Goal: Information Seeking & Learning: Learn about a topic

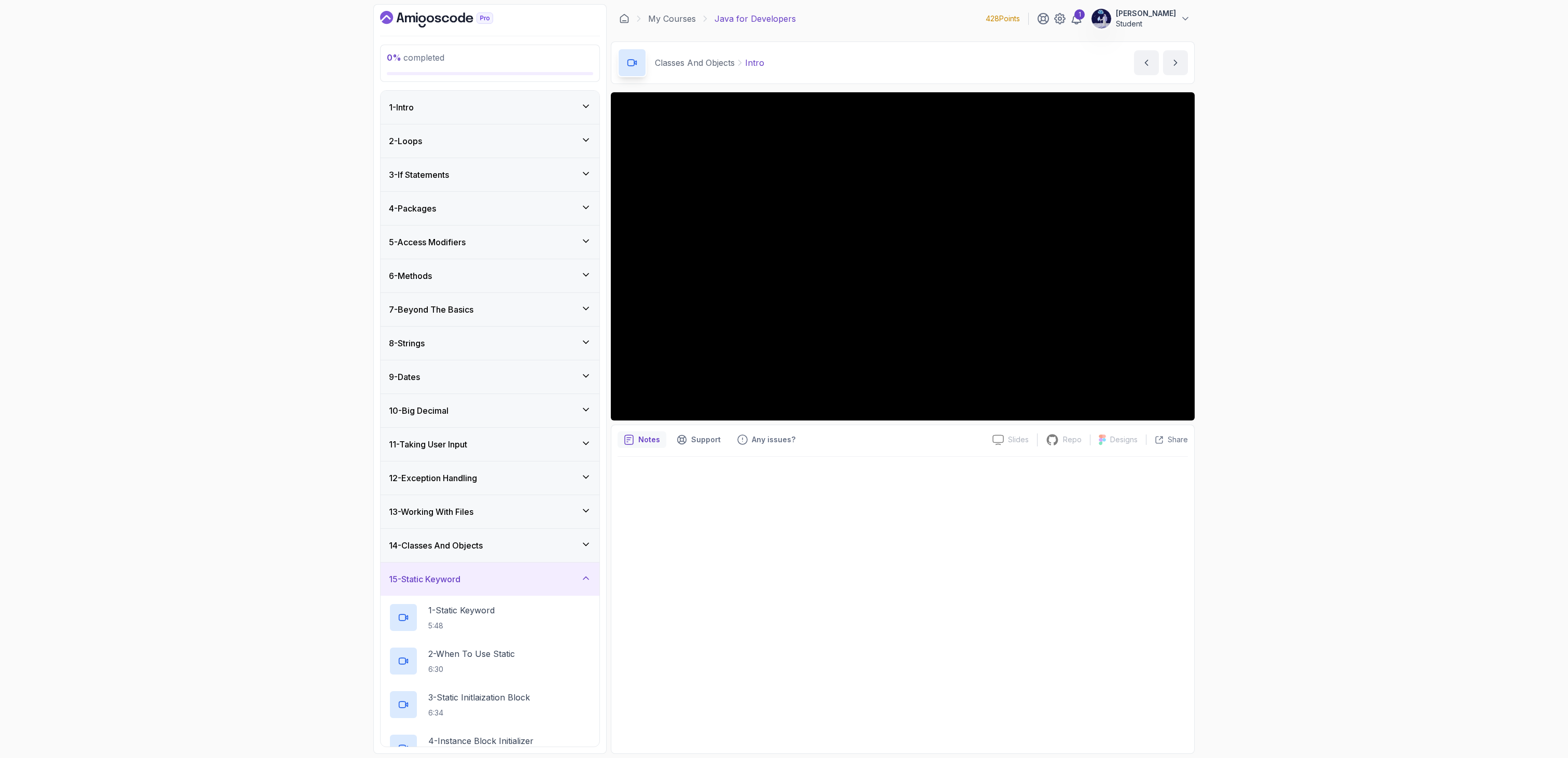
scroll to position [245, 0]
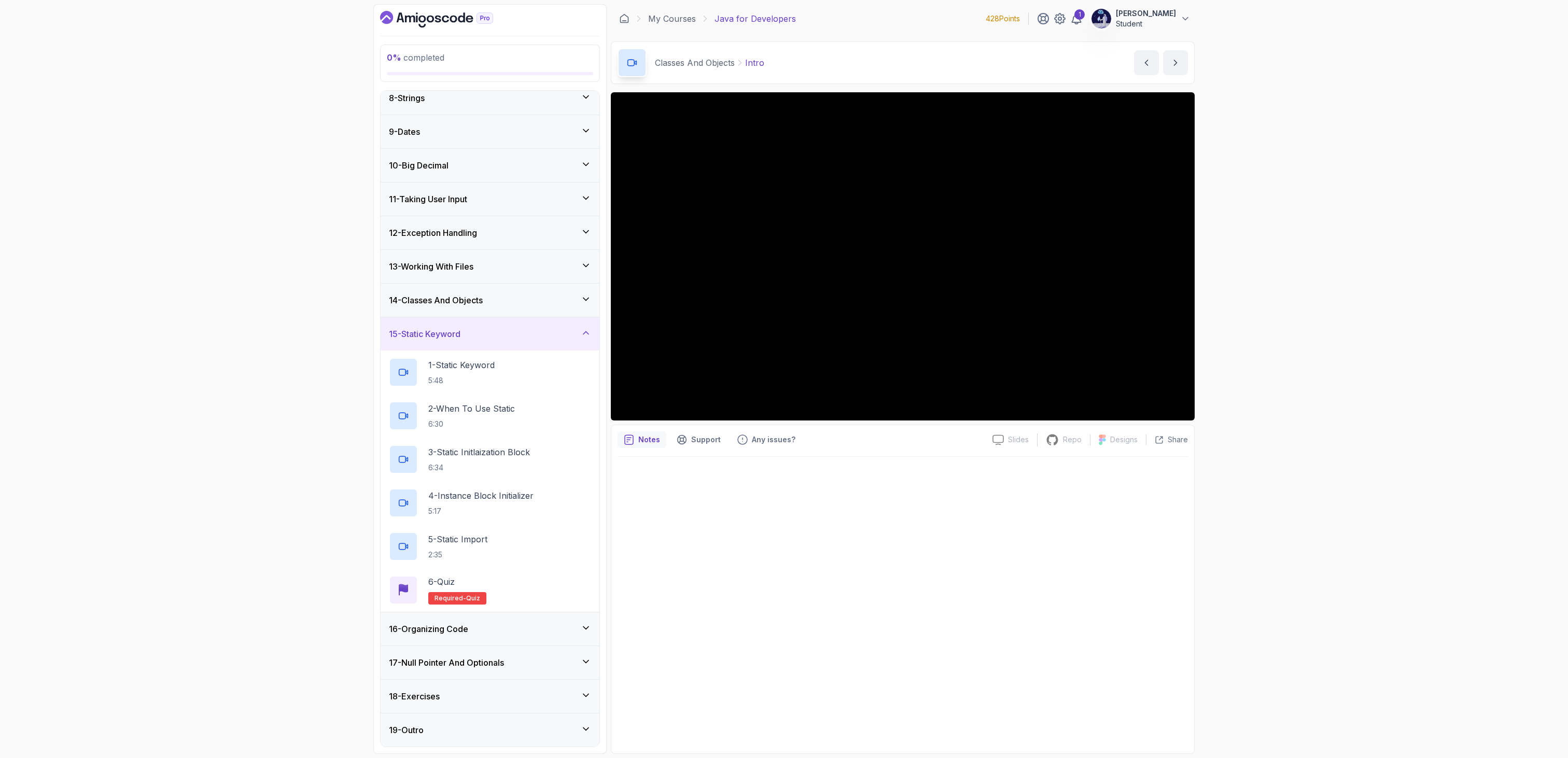
click at [489, 295] on div "14 - Classes And Objects" at bounding box center [490, 300] width 202 height 12
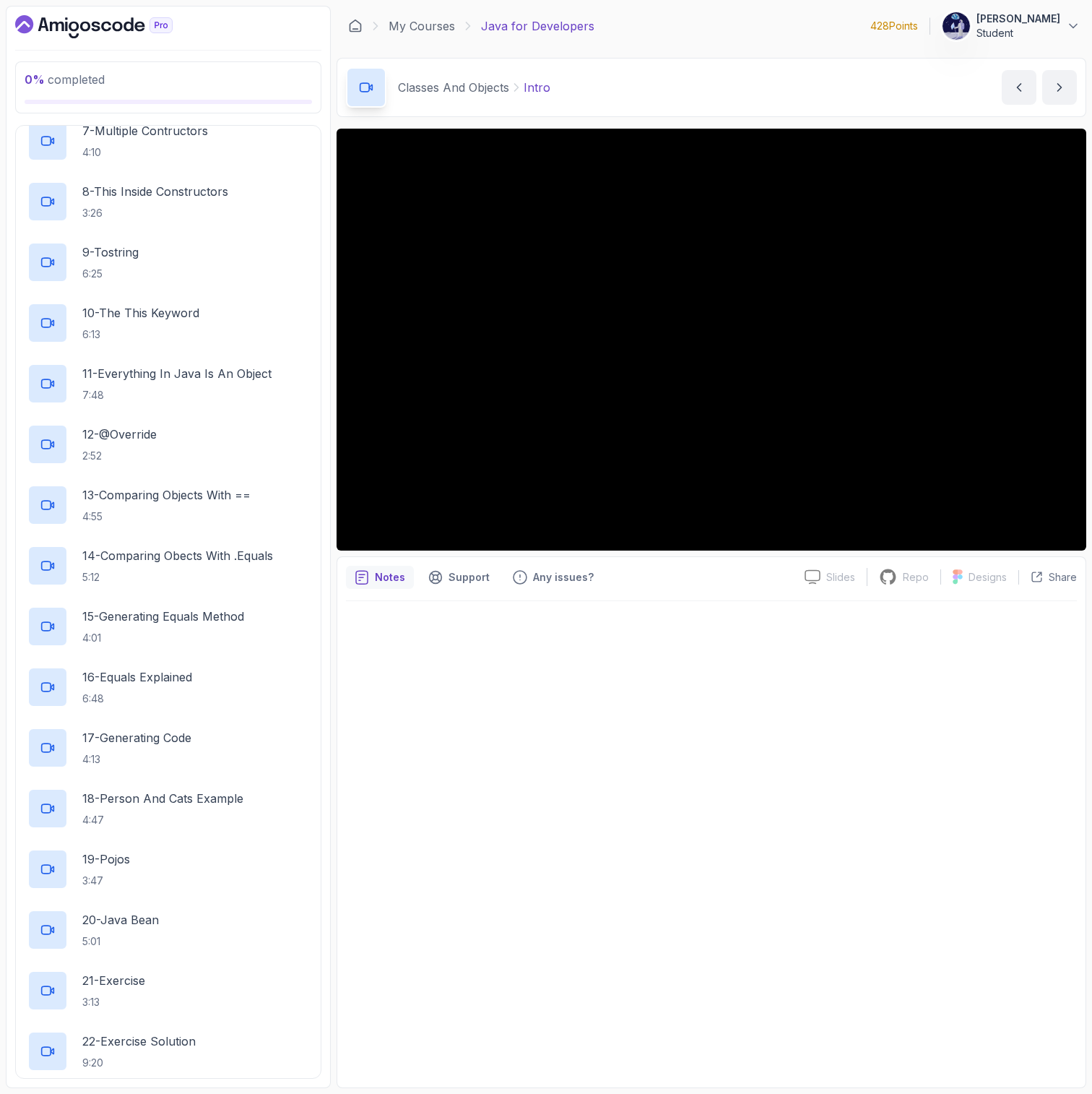
scroll to position [1063, 0]
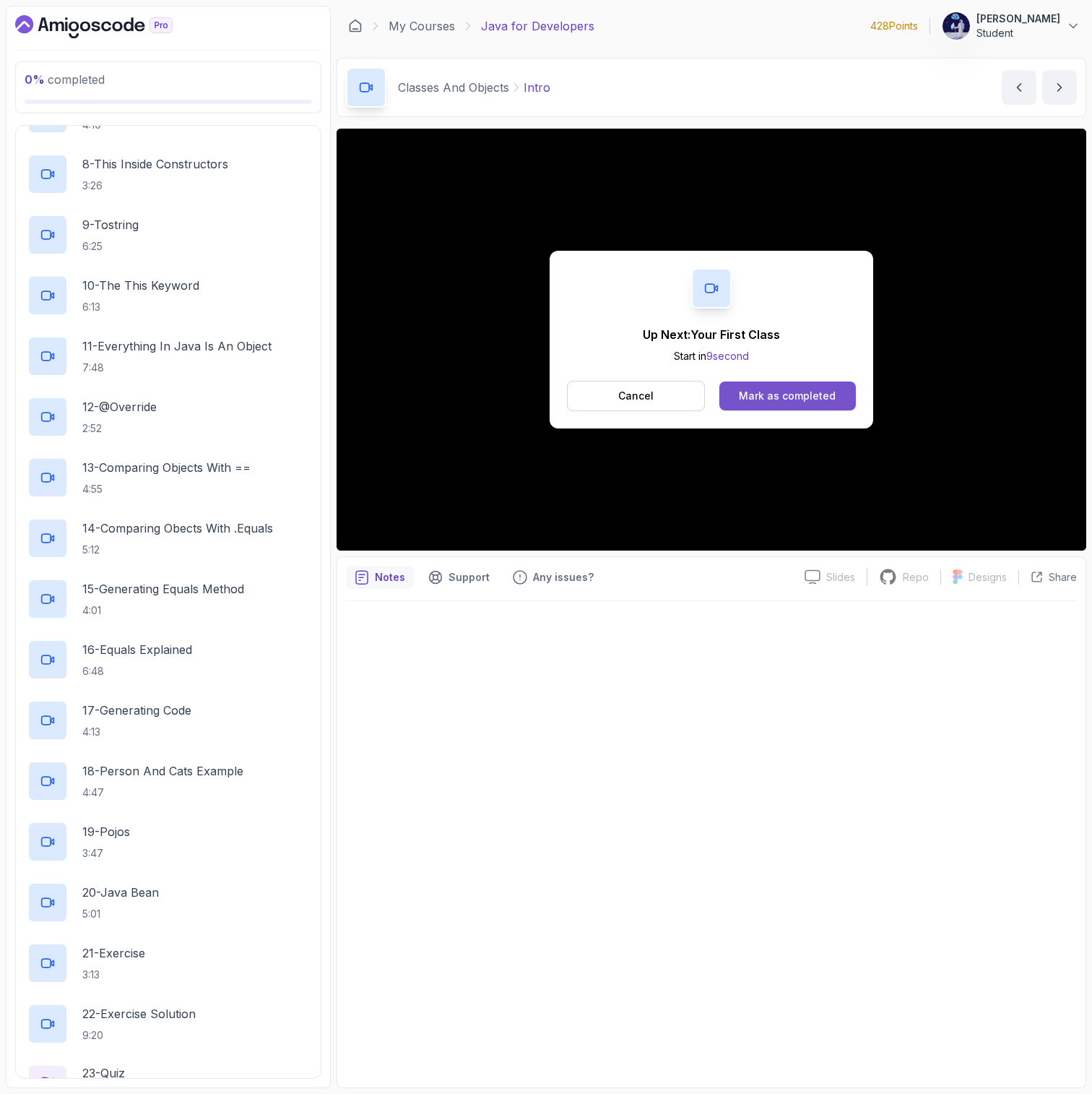
click at [819, 396] on div "Mark as completed" at bounding box center [787, 395] width 97 height 14
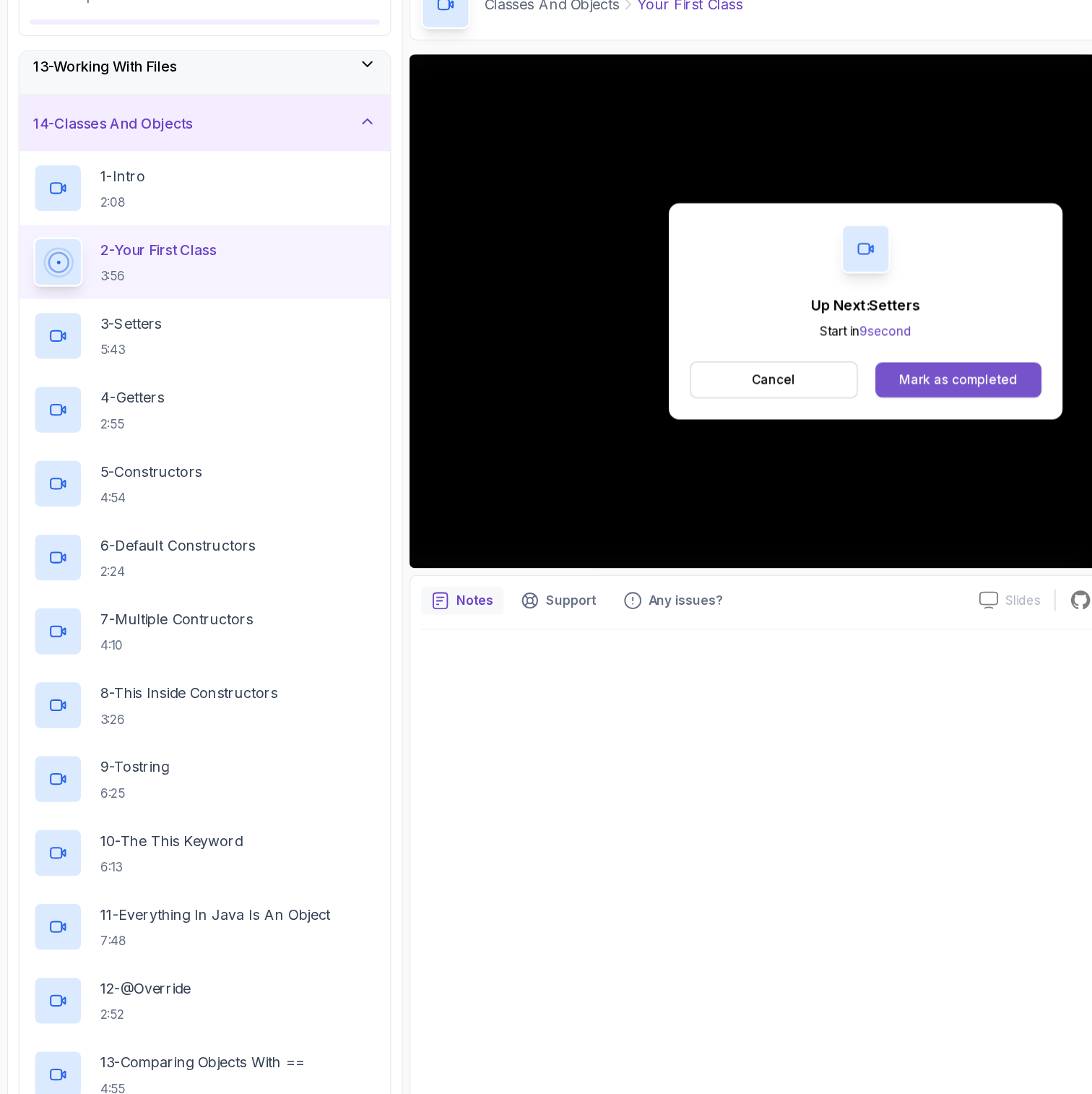
click at [751, 394] on div "Mark as completed" at bounding box center [787, 395] width 97 height 14
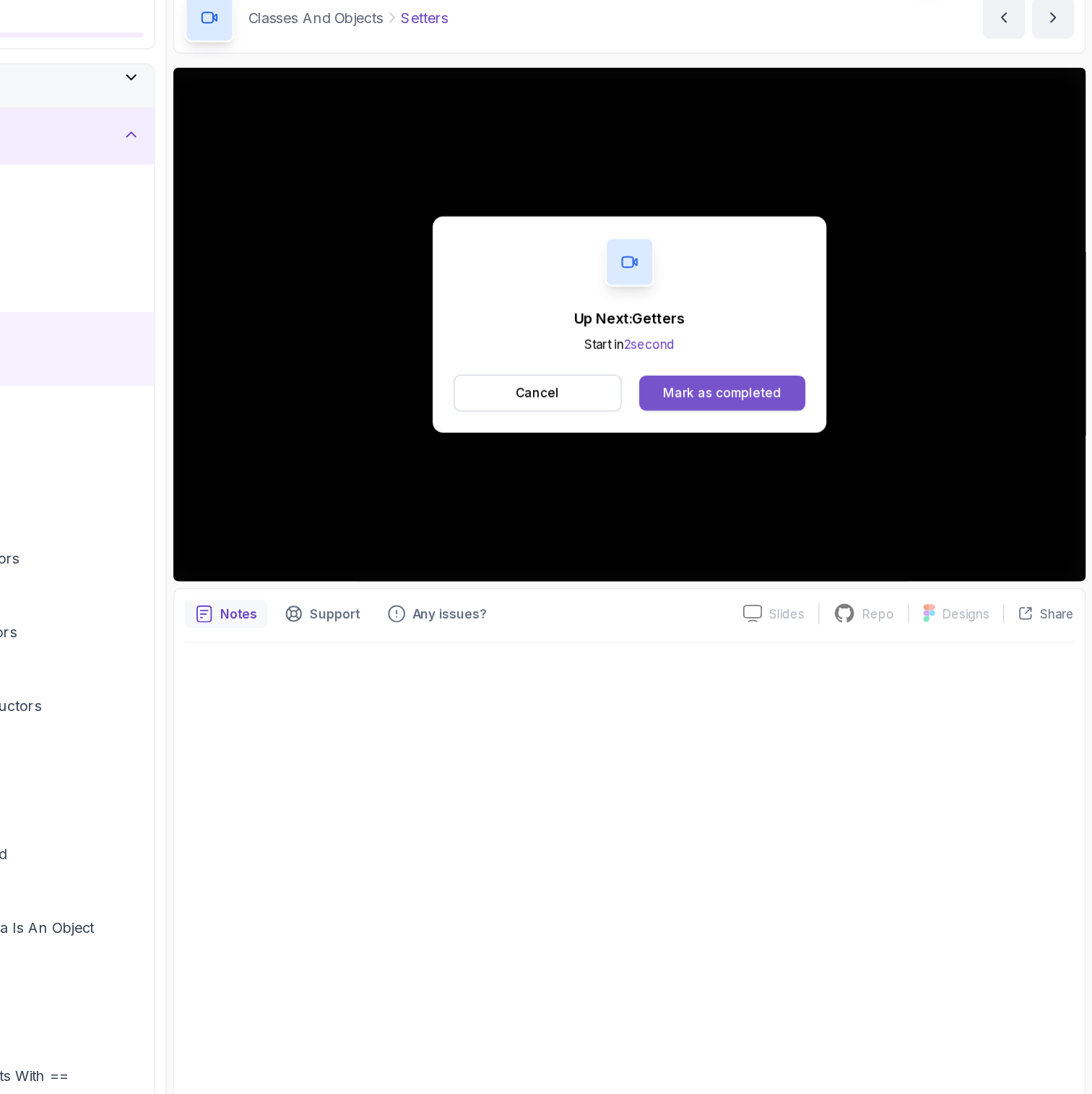
click at [760, 391] on div "Mark as completed" at bounding box center [787, 395] width 97 height 14
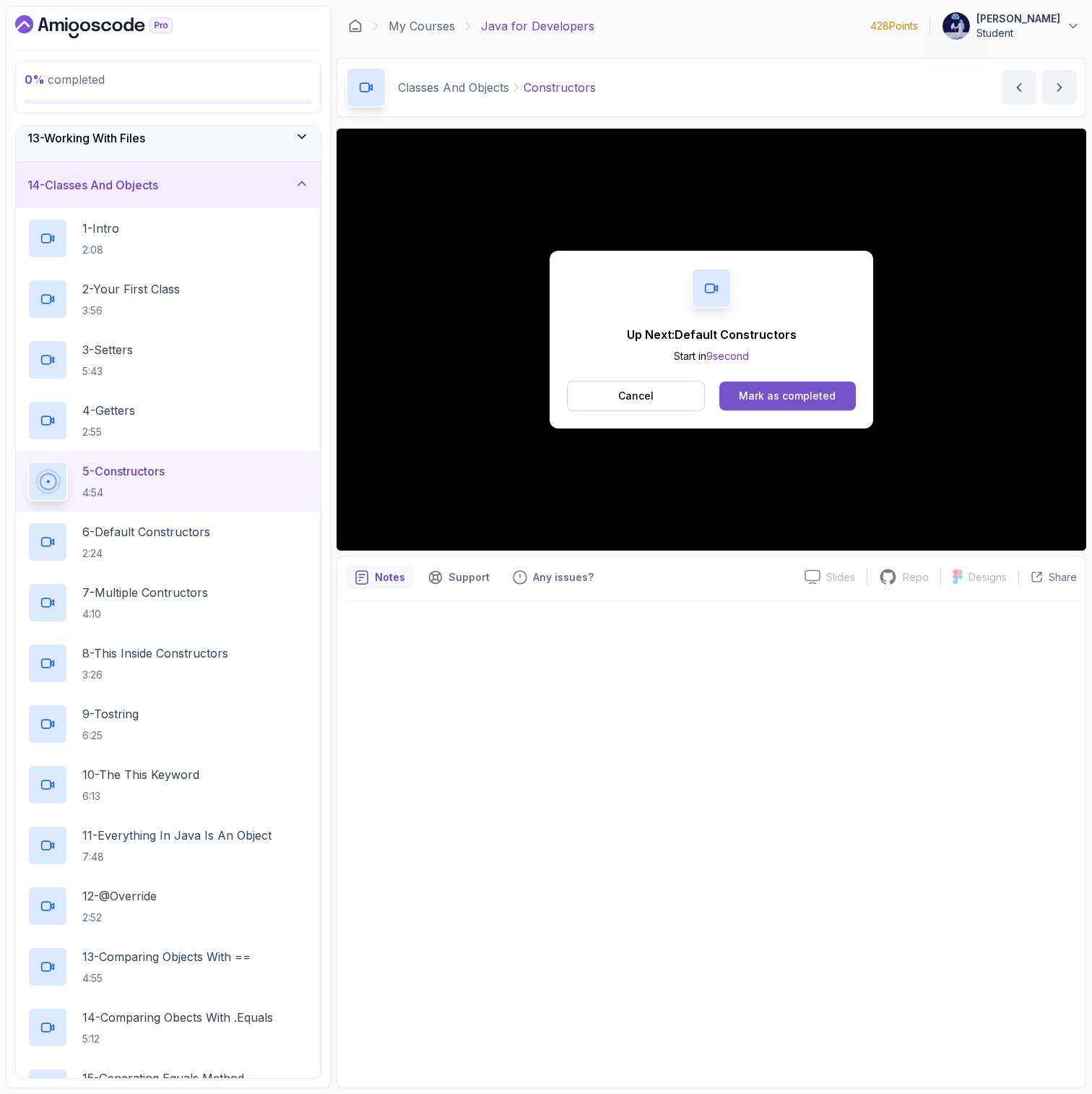
click at [772, 388] on div "Mark as completed" at bounding box center [787, 395] width 97 height 14
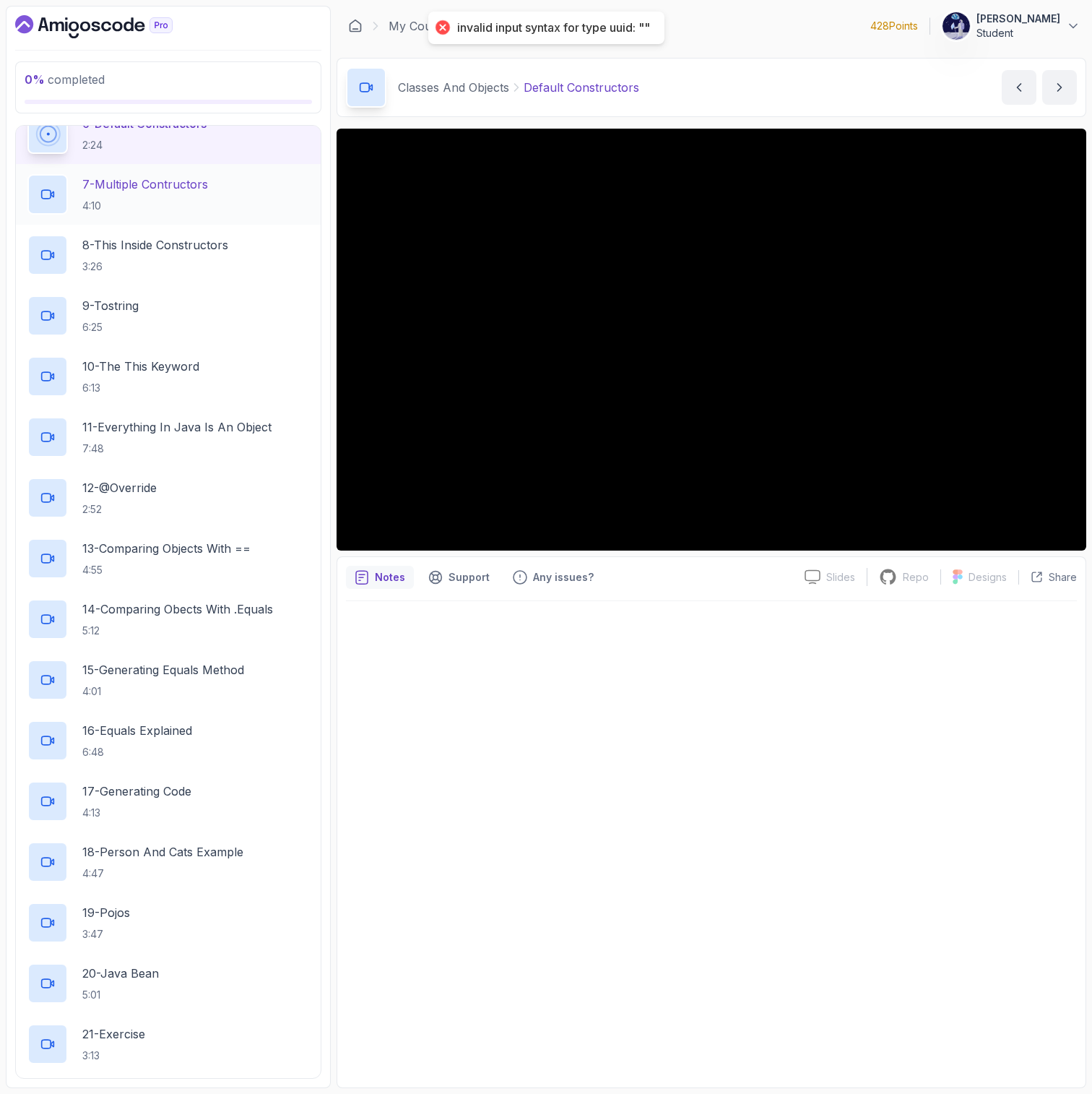
scroll to position [944, 0]
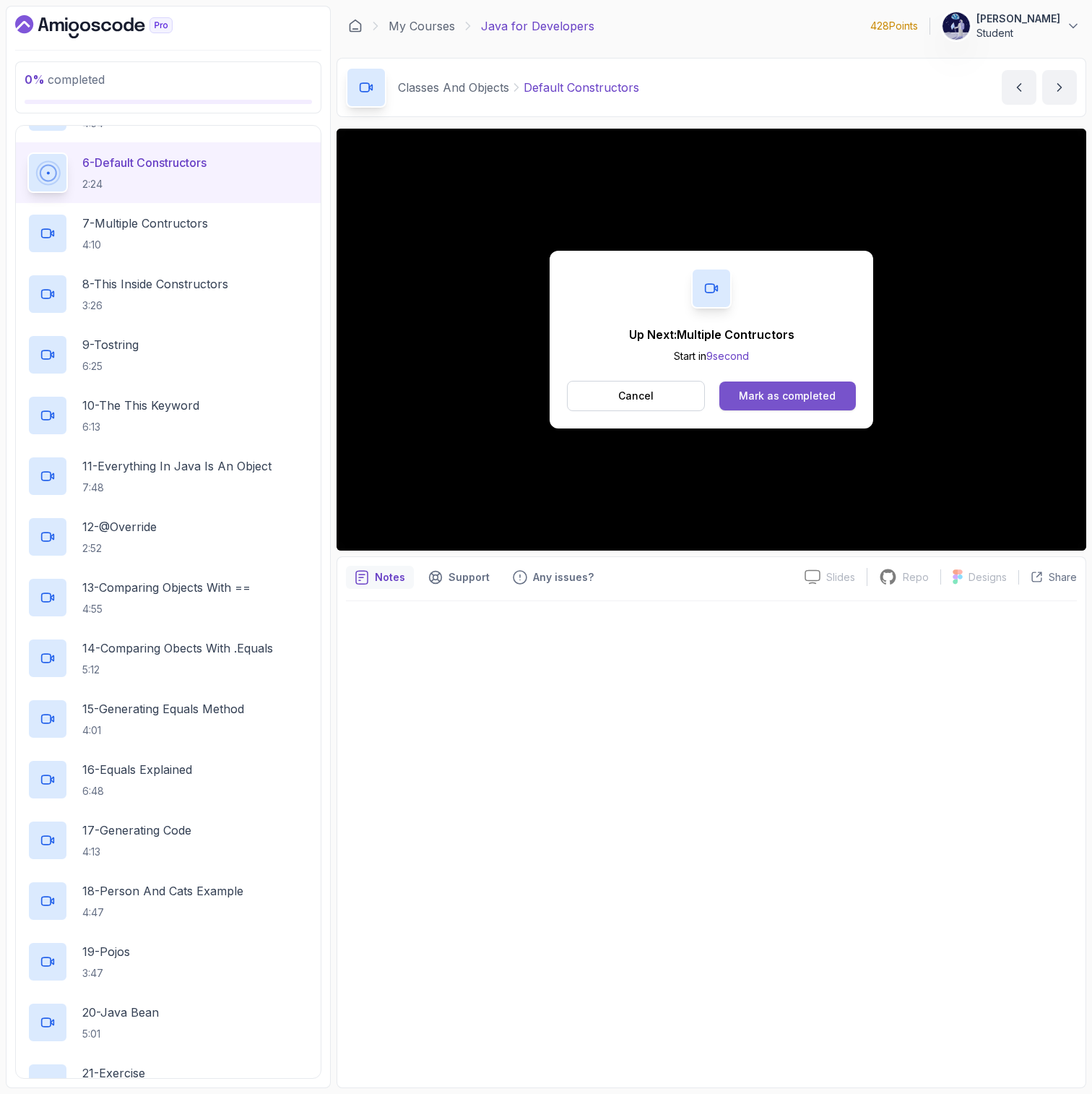
click at [762, 383] on button "Mark as completed" at bounding box center [787, 396] width 136 height 29
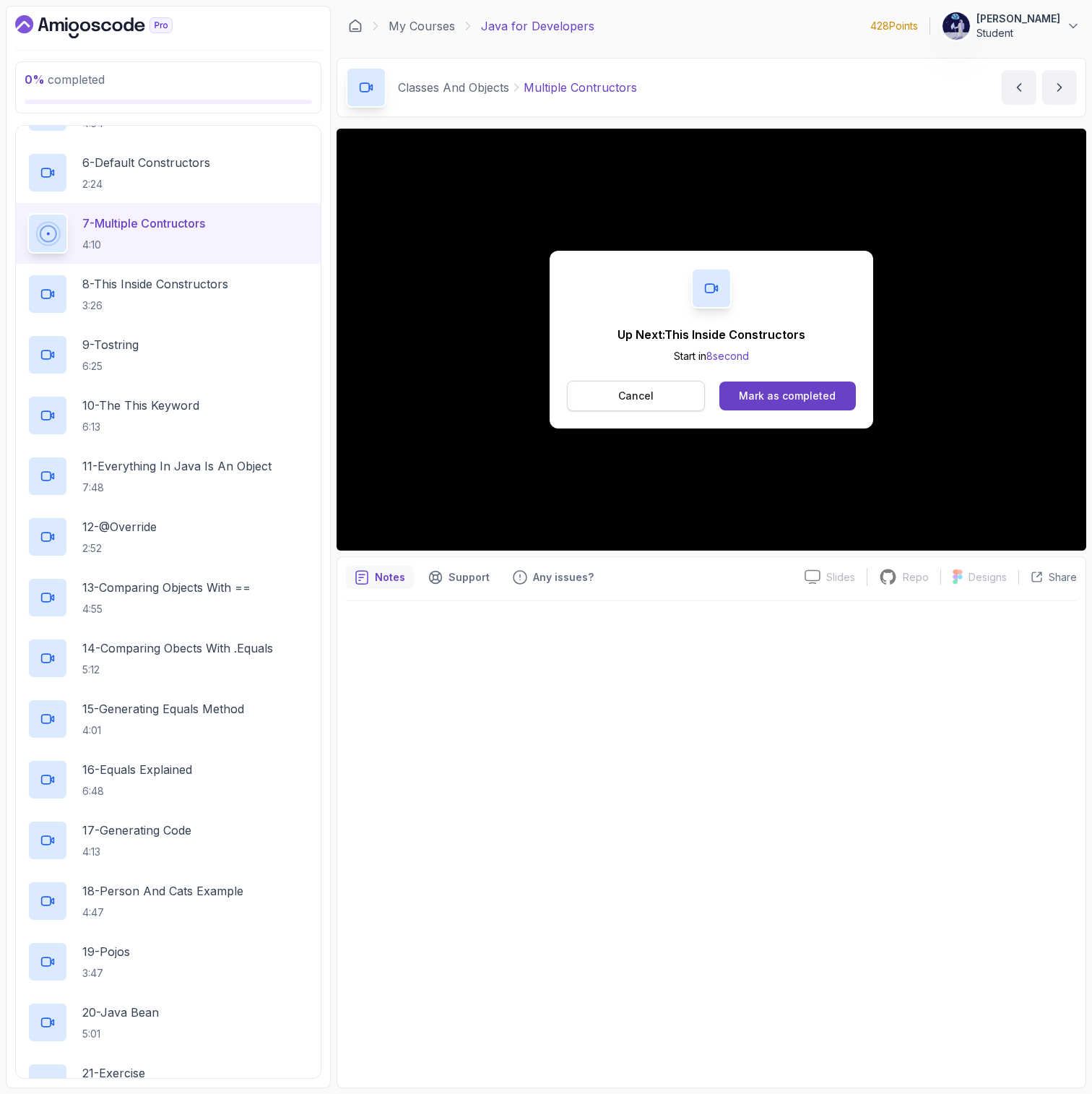
click at [686, 394] on button "Cancel" at bounding box center [636, 396] width 138 height 31
click at [144, 300] on p "3:26" at bounding box center [155, 305] width 146 height 14
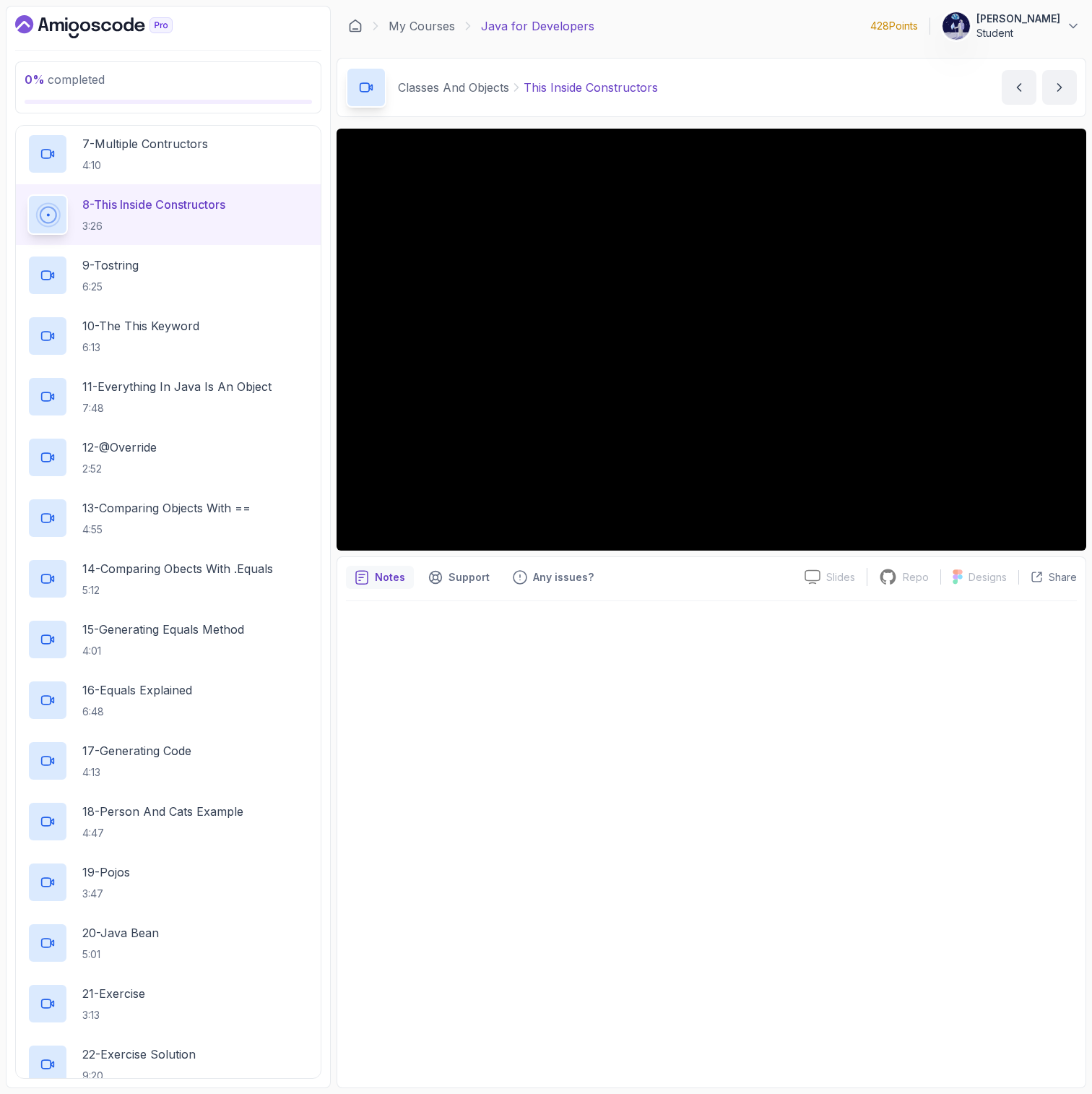
scroll to position [1049, 0]
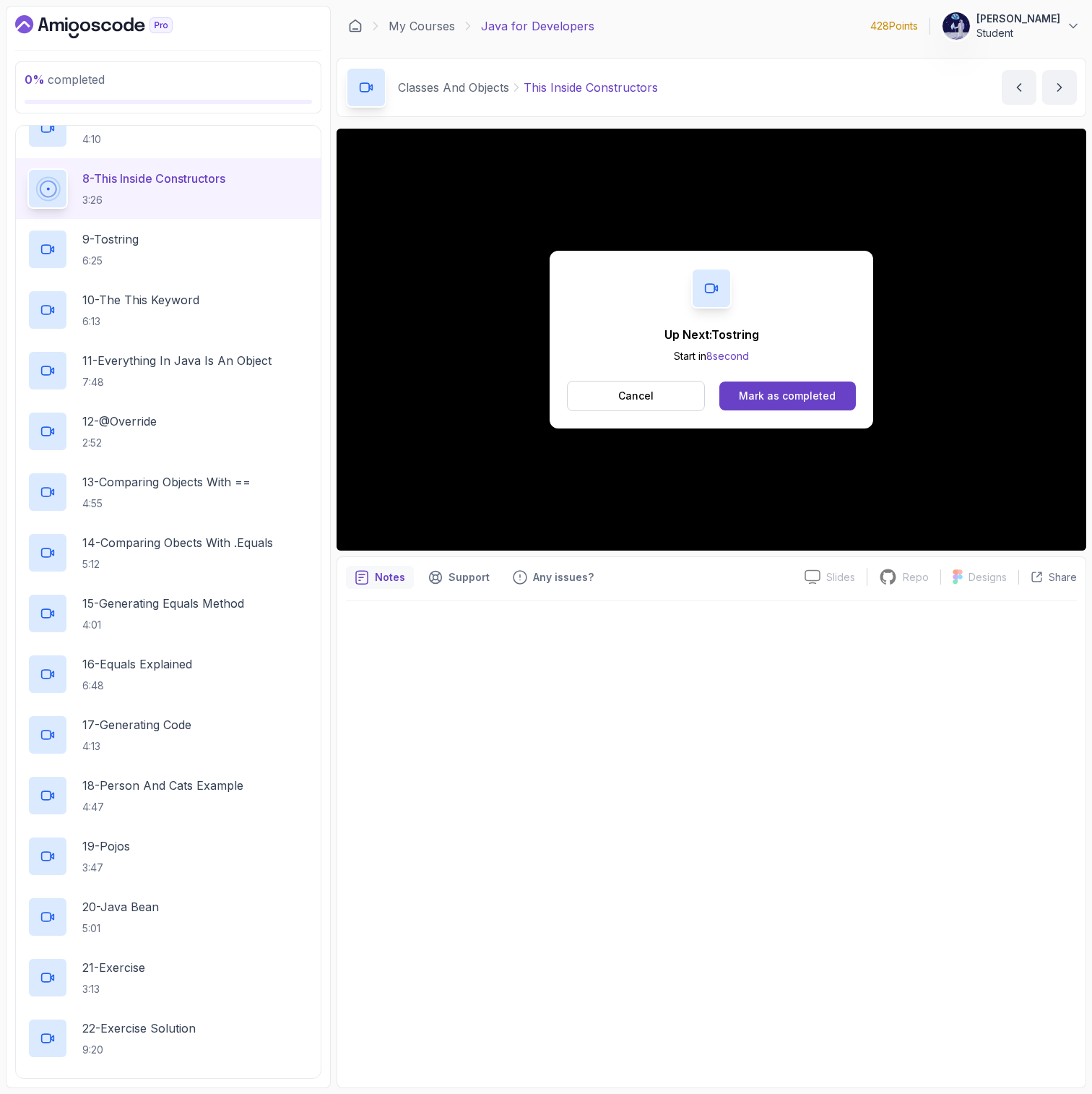
click at [584, 345] on div "Up Next: Tostring Start in 8 second Cancel Mark as completed" at bounding box center [711, 340] width 324 height 178
click at [753, 402] on div "Mark as completed" at bounding box center [787, 395] width 97 height 14
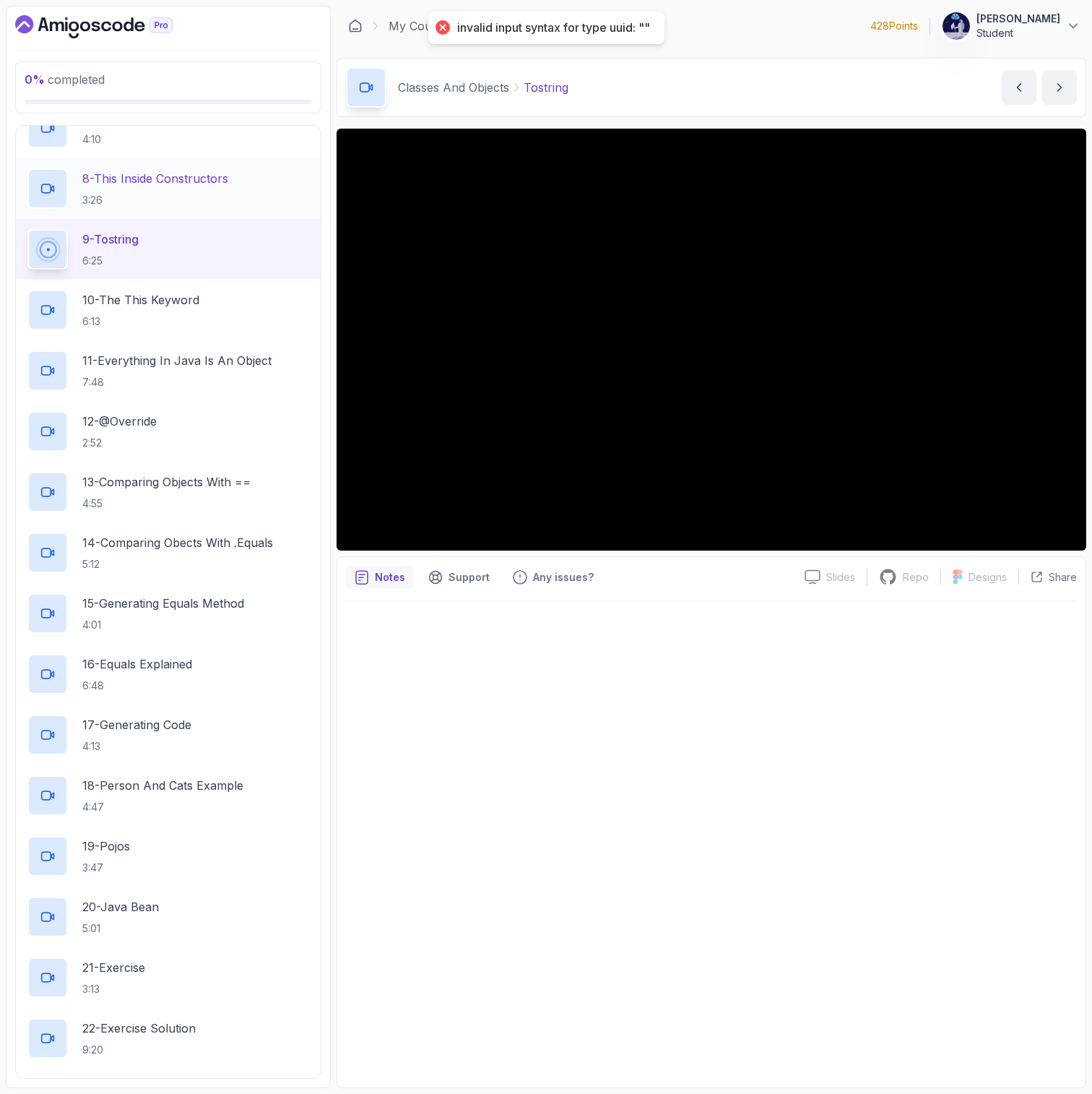
click at [238, 161] on div "8 - This Inside Constructors 3:26" at bounding box center [168, 189] width 304 height 61
click at [198, 187] on h2 "8 - This Inside Constructors 3:26" at bounding box center [155, 188] width 146 height 37
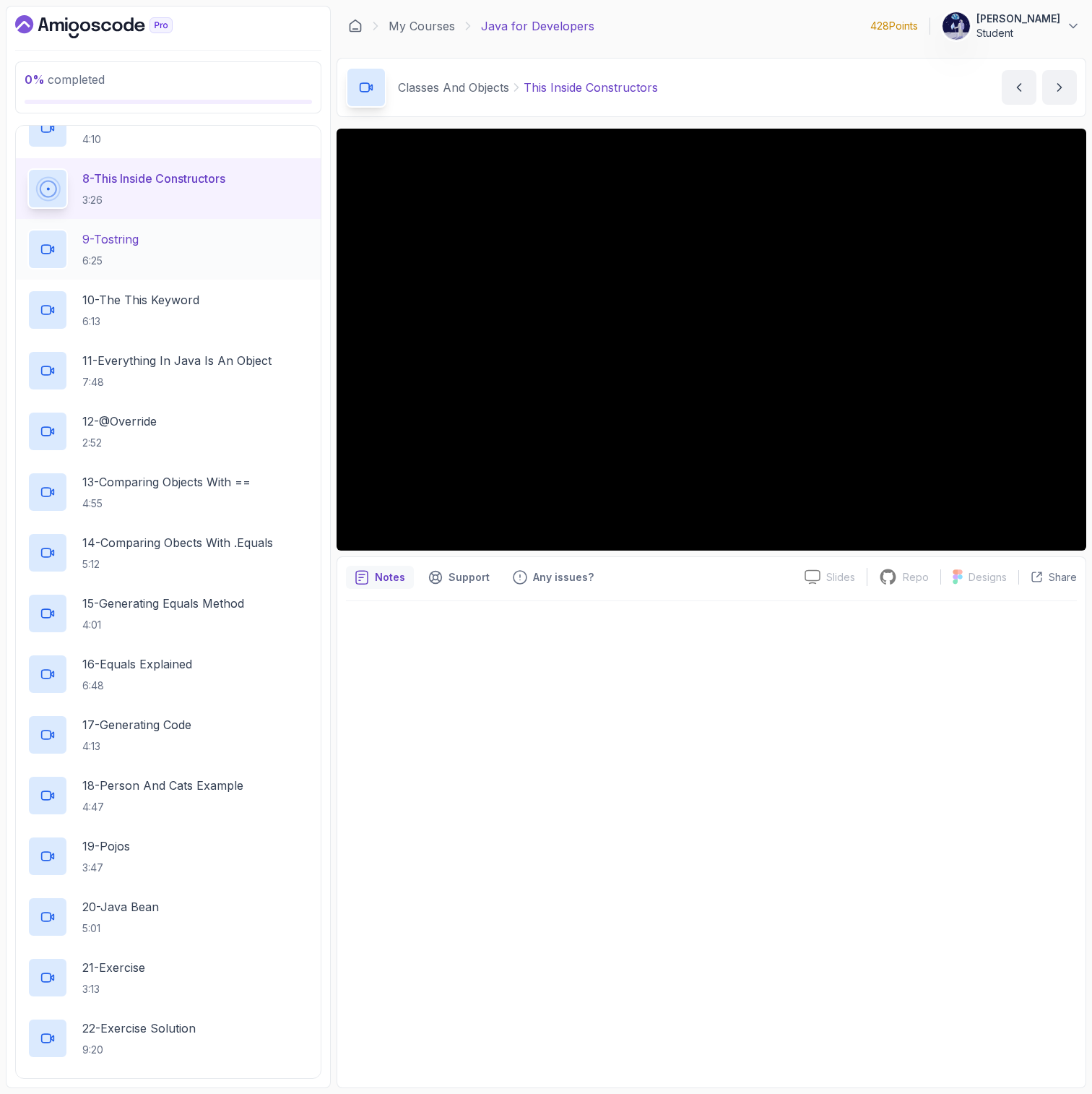
click at [139, 254] on p "6:25" at bounding box center [110, 260] width 56 height 14
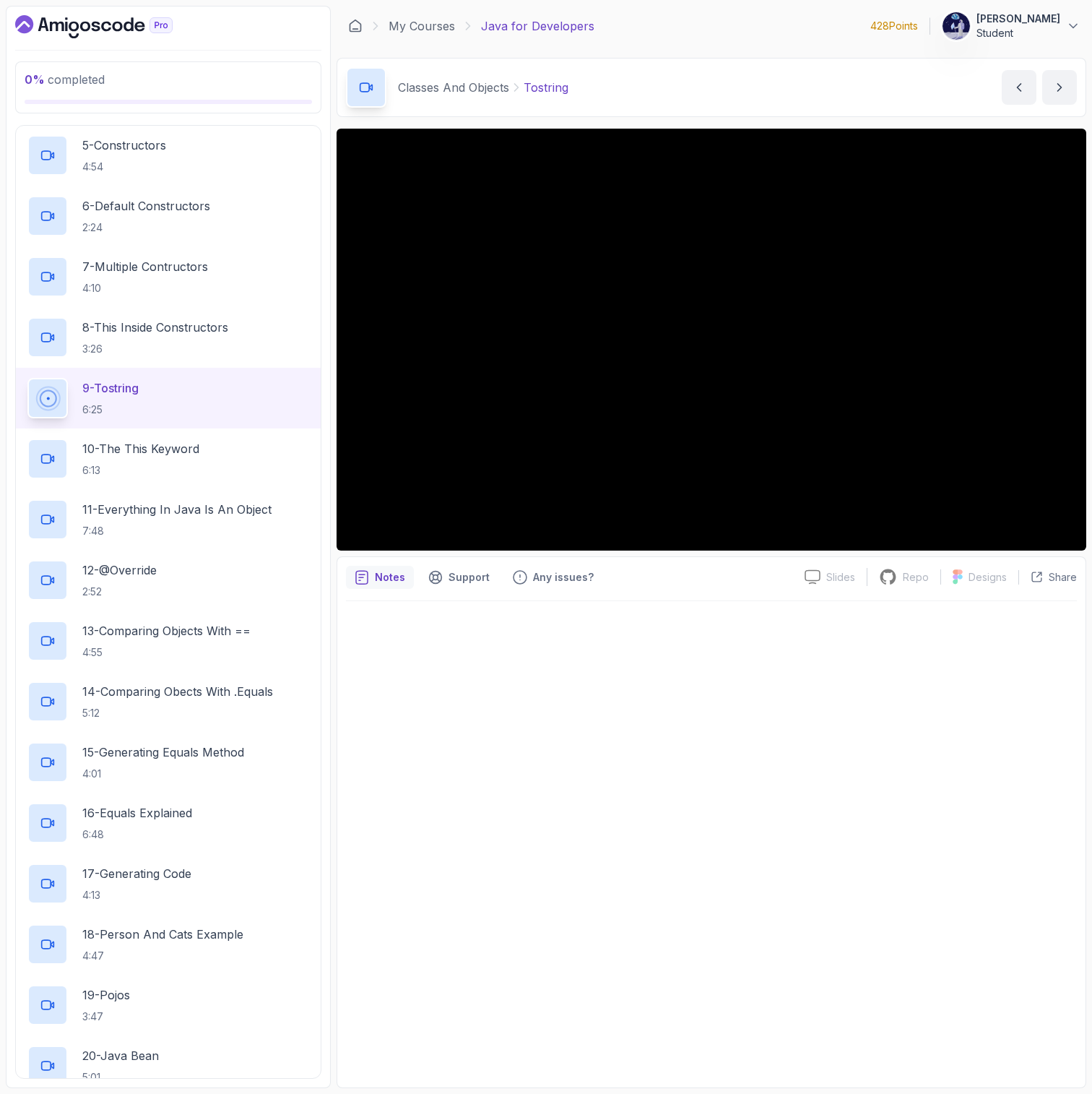
scroll to position [895, 0]
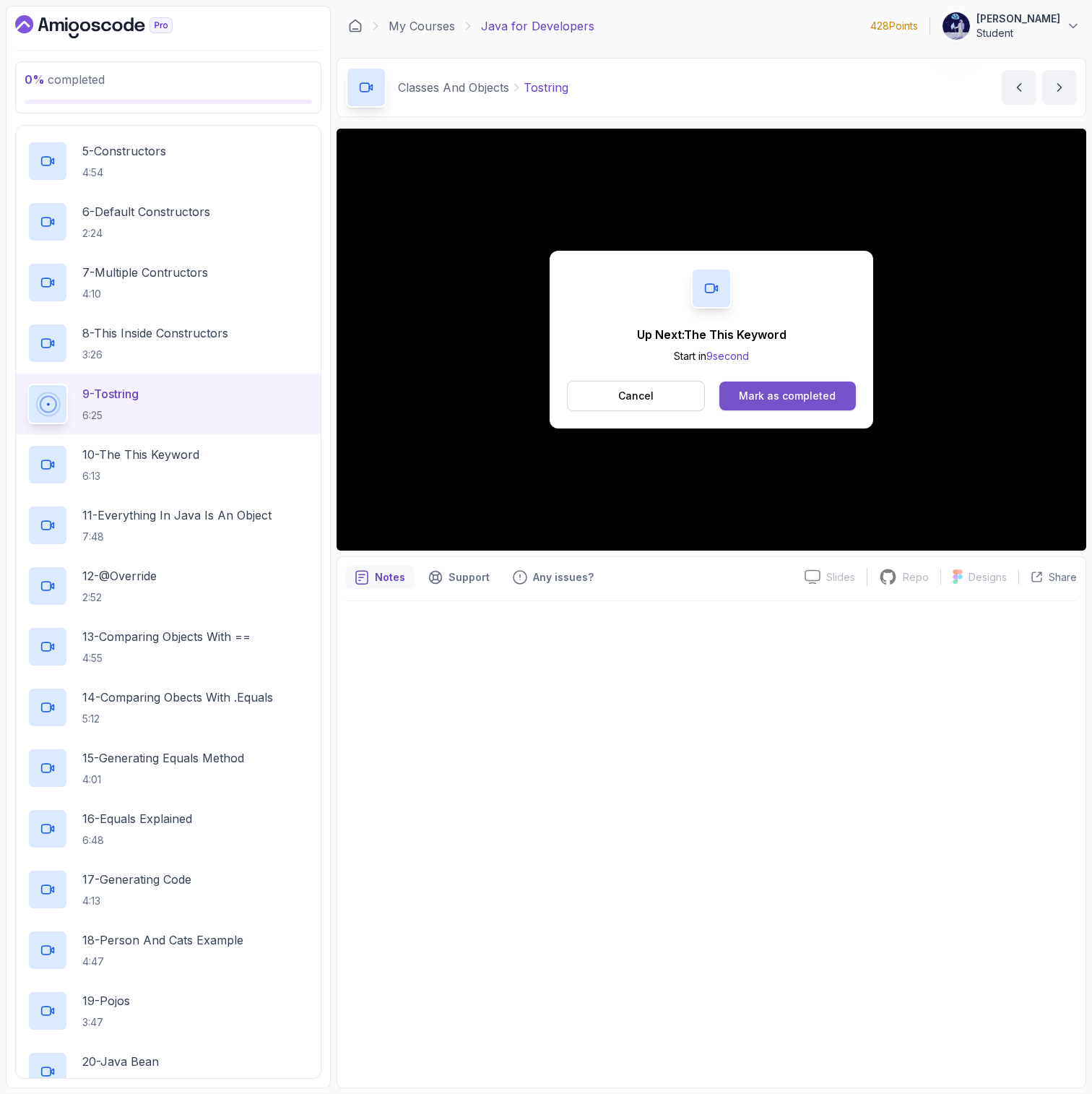
click at [779, 400] on div "Mark as completed" at bounding box center [787, 395] width 97 height 14
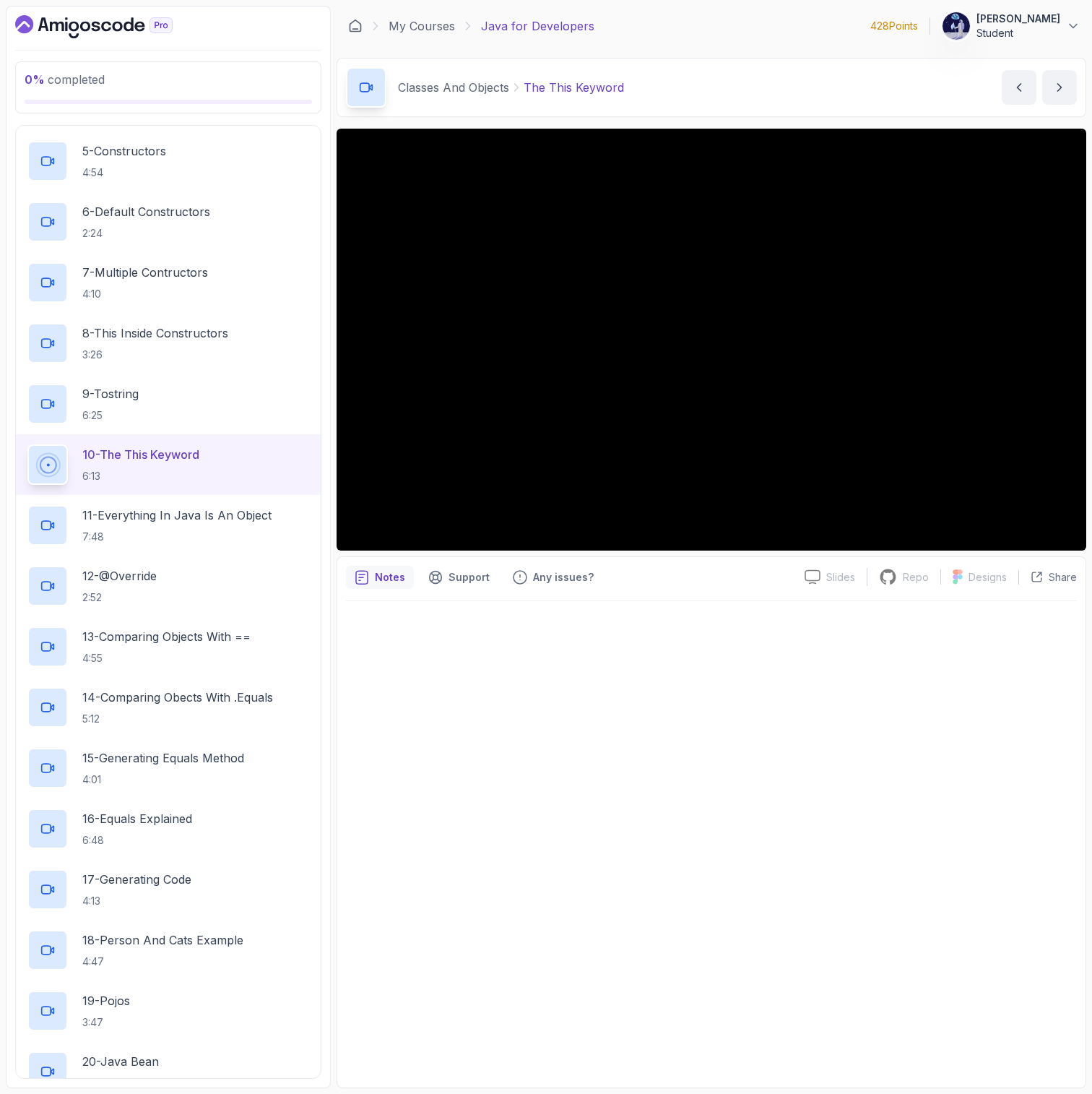
click at [653, 767] on div at bounding box center [711, 840] width 731 height 477
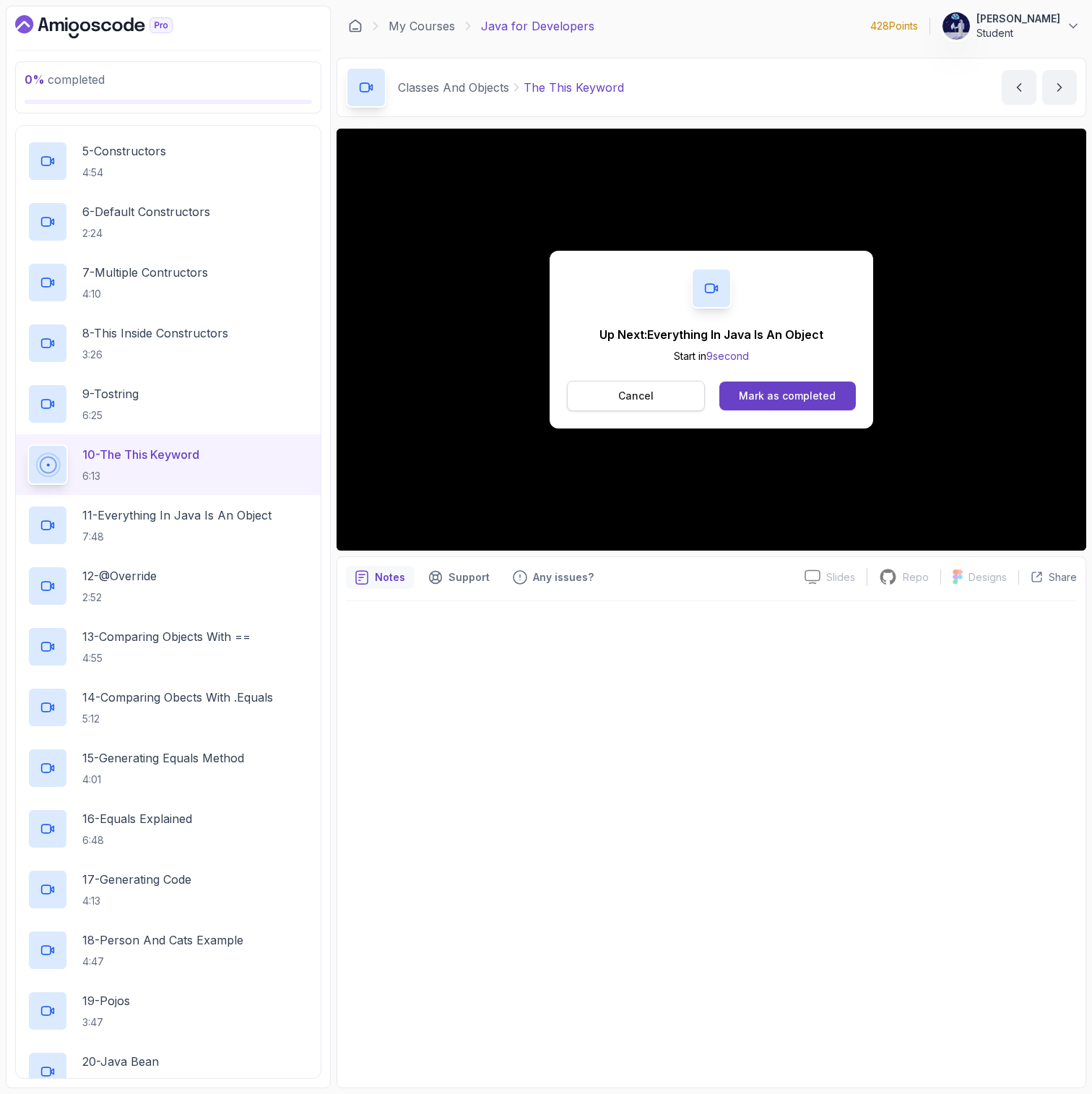
click at [681, 403] on button "Cancel" at bounding box center [636, 396] width 138 height 31
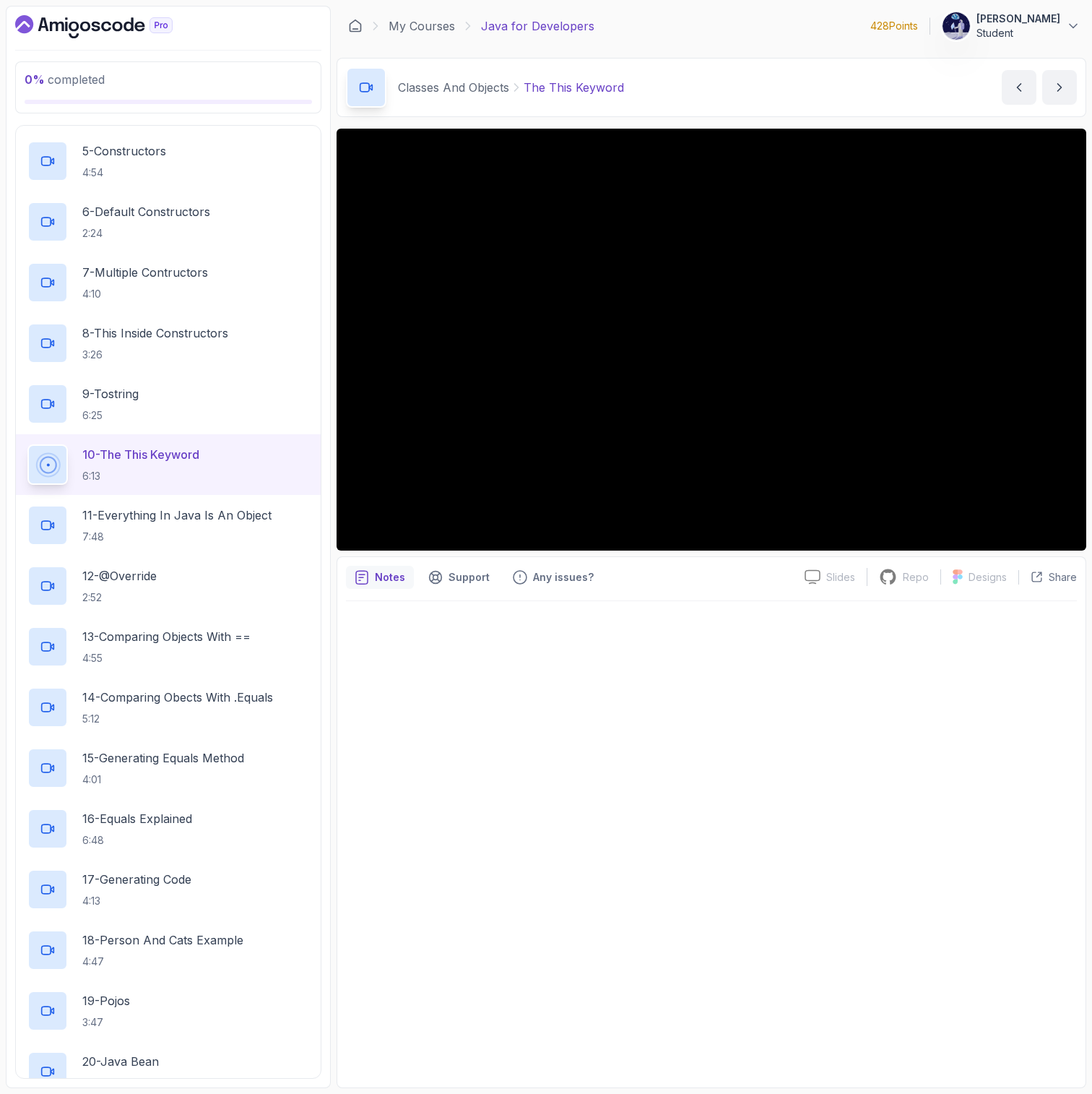
click at [638, 800] on div at bounding box center [711, 840] width 731 height 477
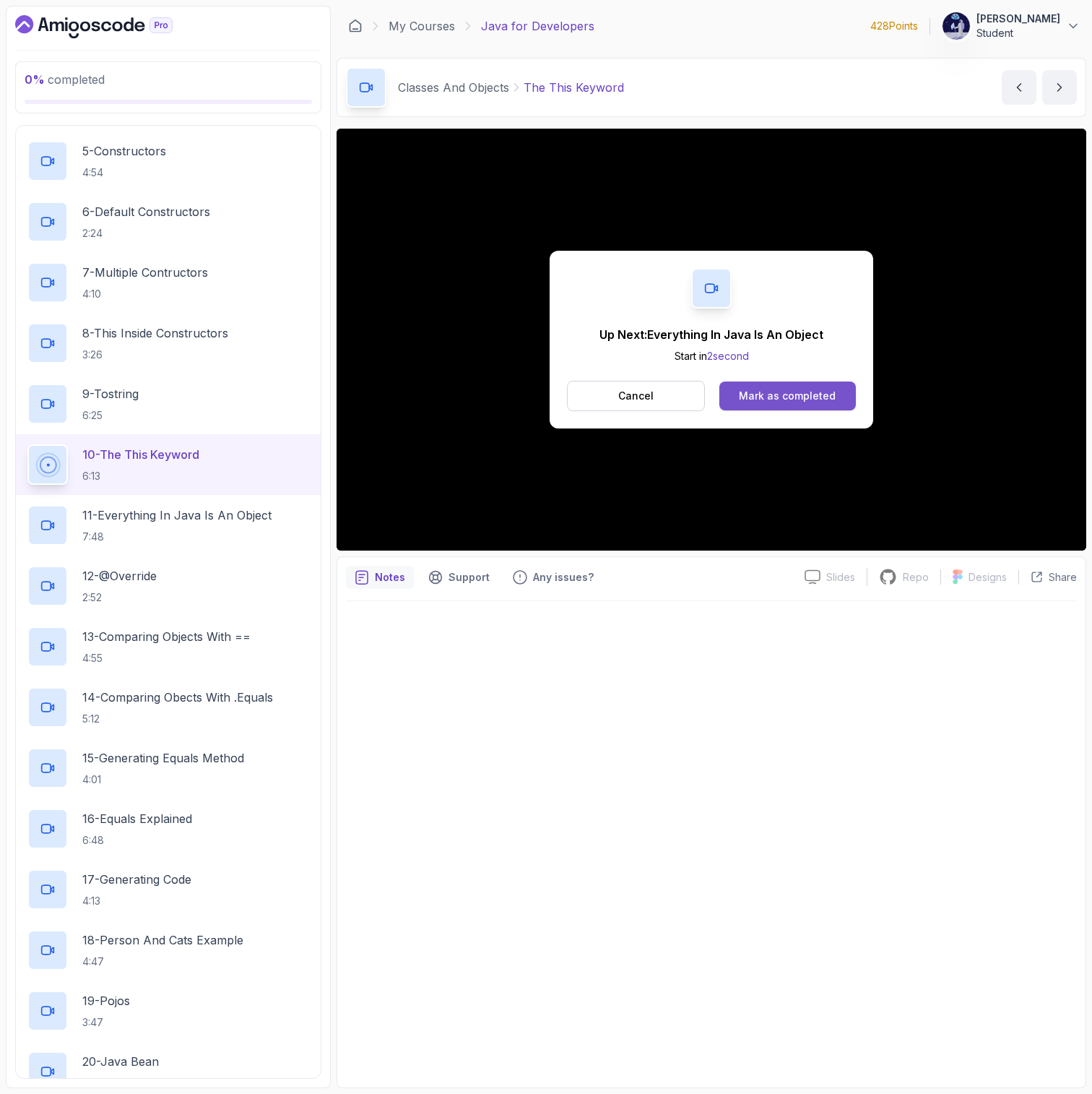
click at [740, 390] on div "Mark as completed" at bounding box center [787, 395] width 97 height 14
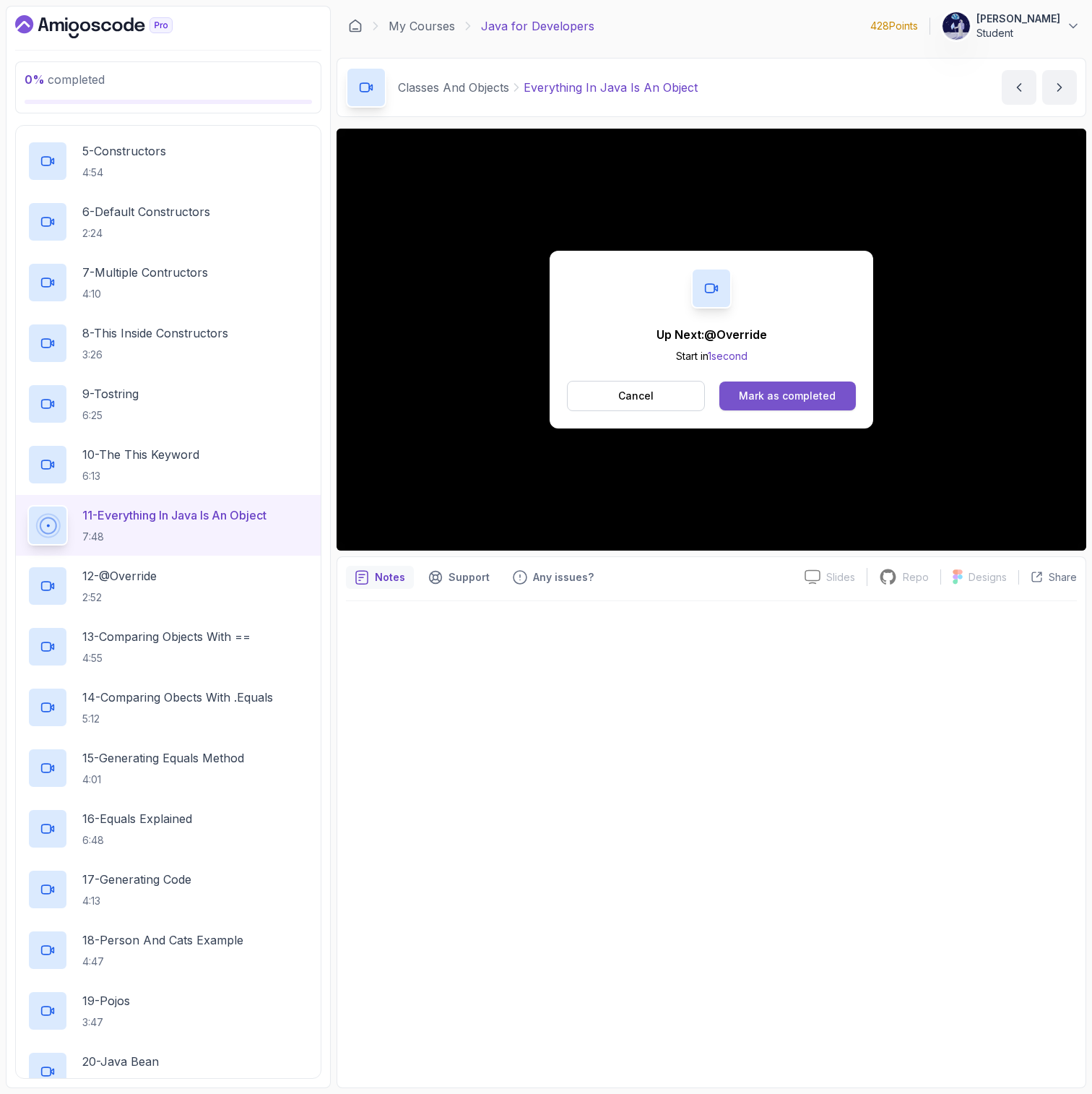
click at [744, 398] on div "Mark as completed" at bounding box center [787, 395] width 97 height 14
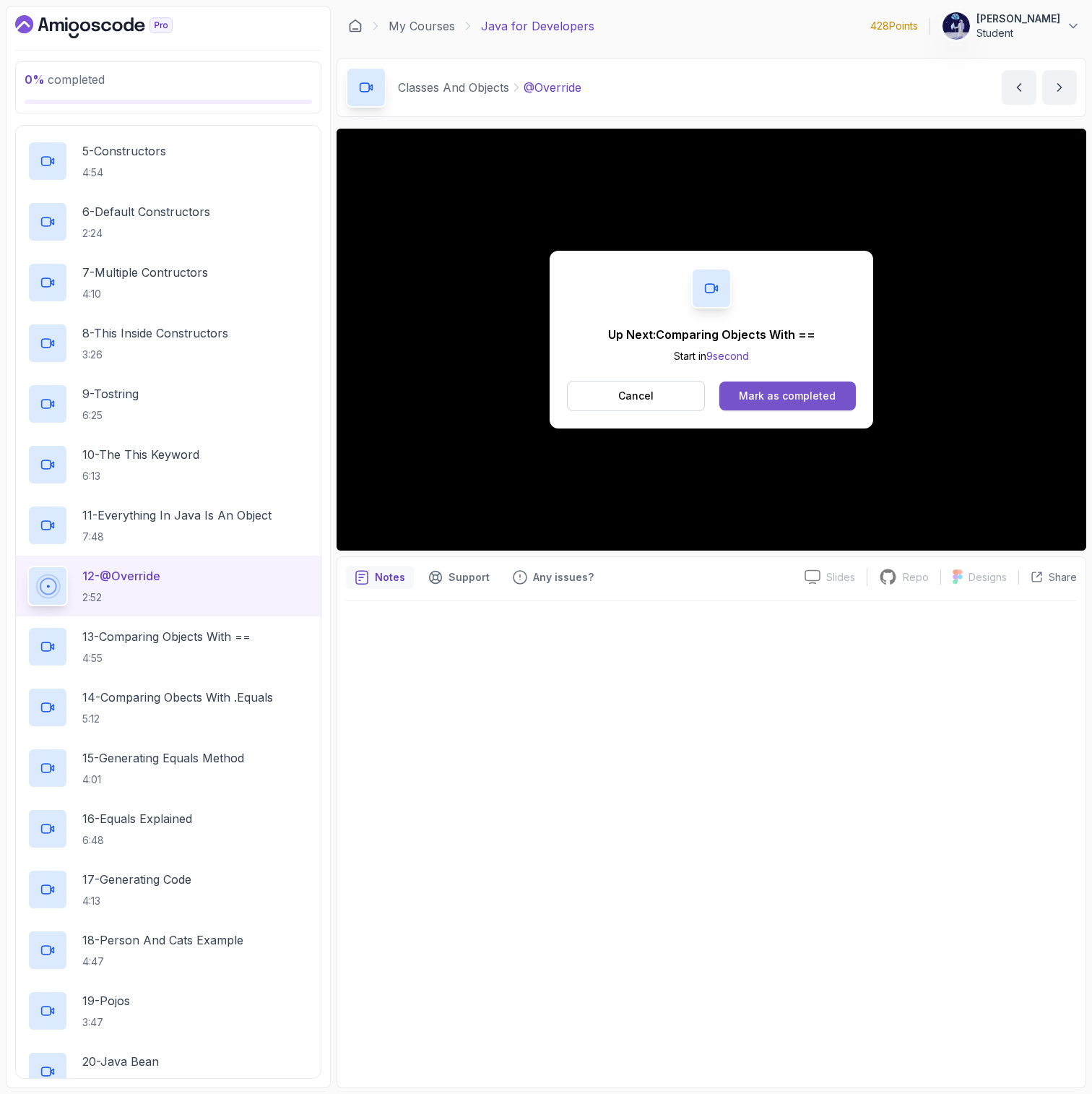
click at [772, 387] on button "Mark as completed" at bounding box center [787, 396] width 136 height 29
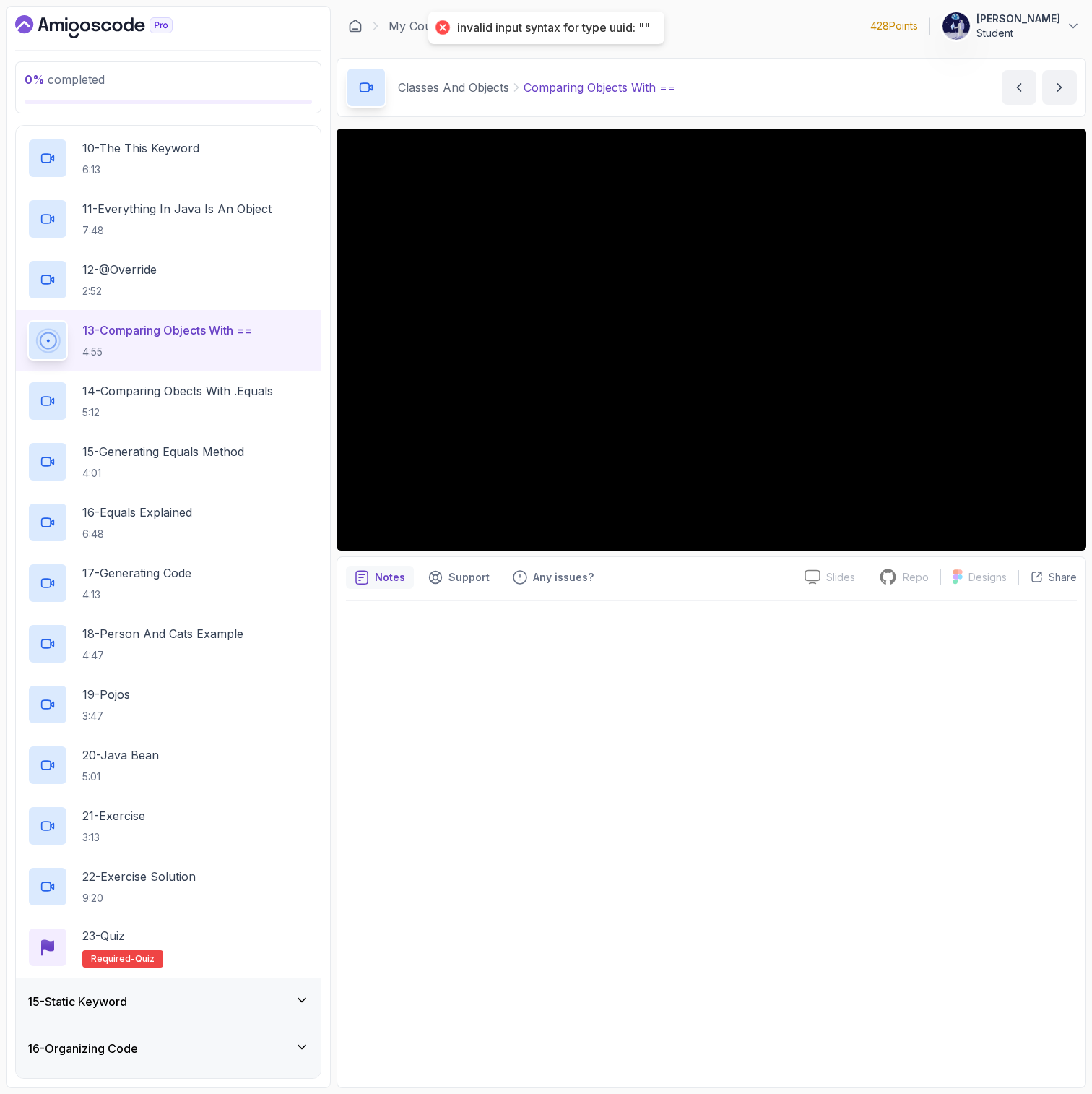
scroll to position [1208, 0]
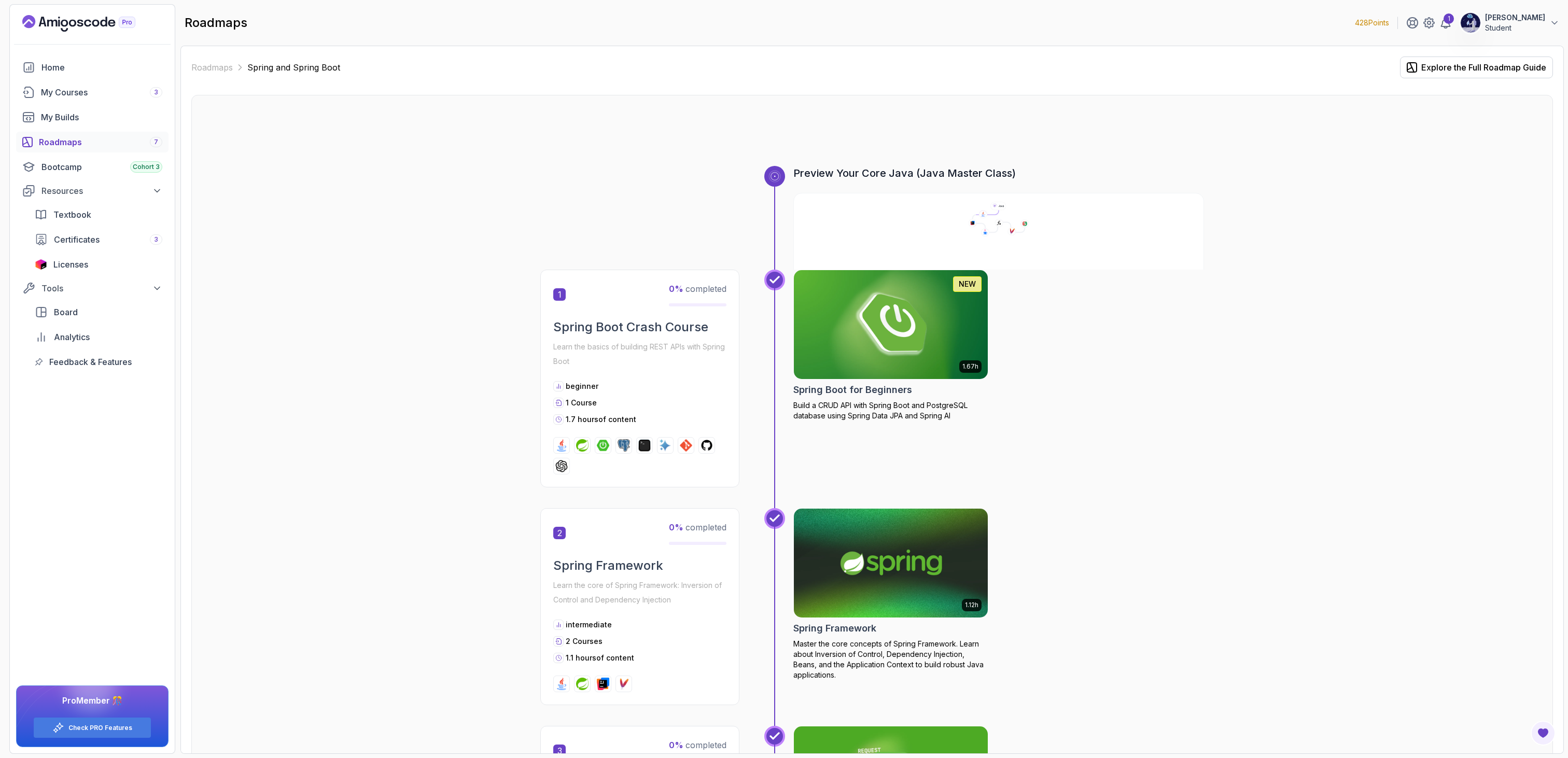
scroll to position [958, 0]
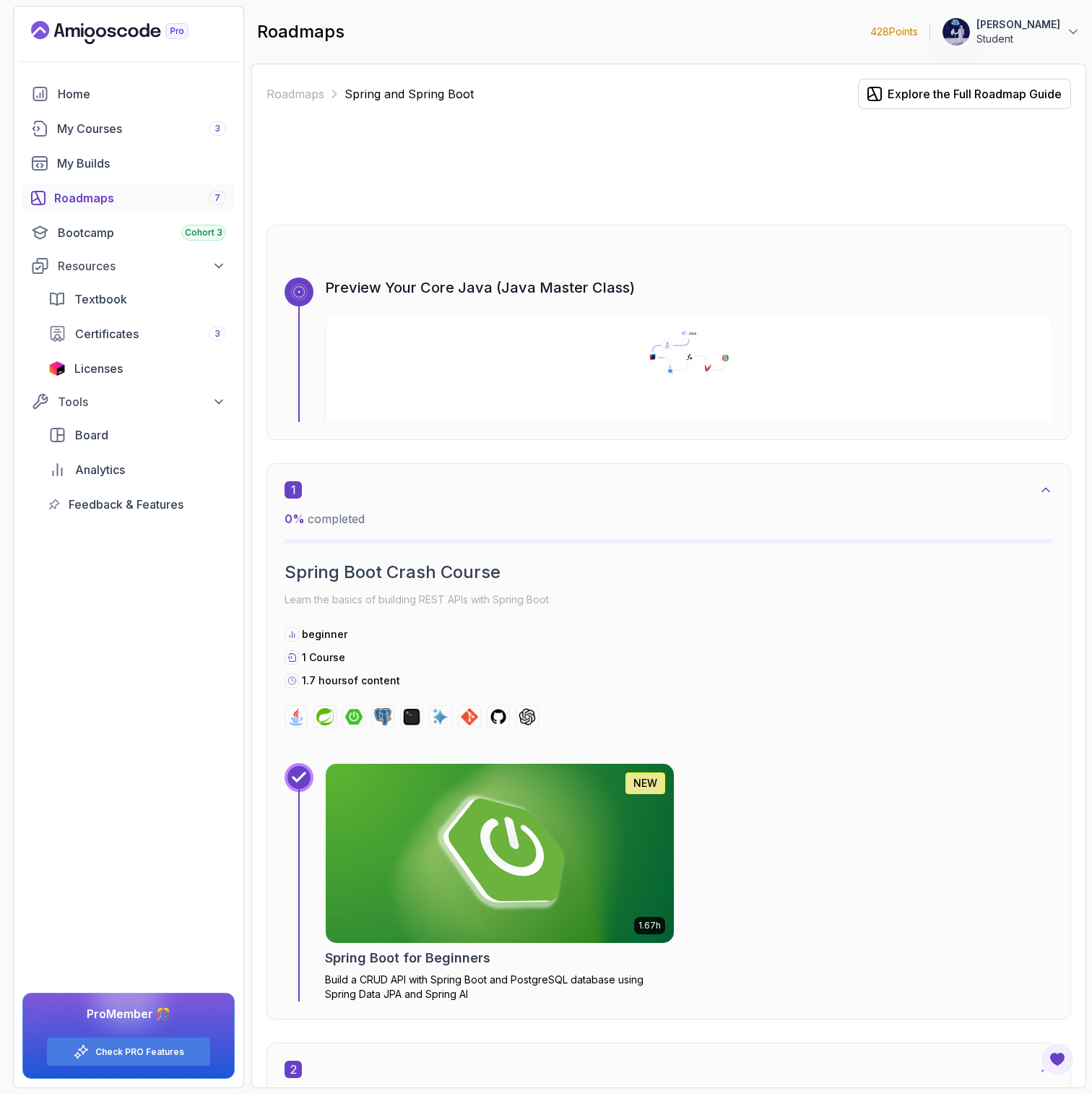
scroll to position [1334, 0]
